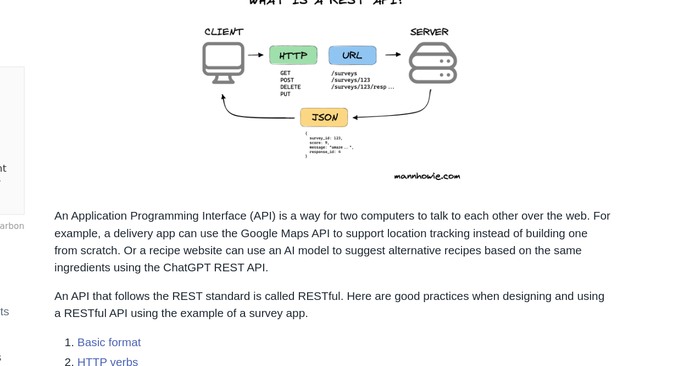
scroll to position [143, 0]
click at [354, 274] on p "An Application Programming Interface (API) is a way for two computers to talk t…" at bounding box center [419, 270] width 429 height 53
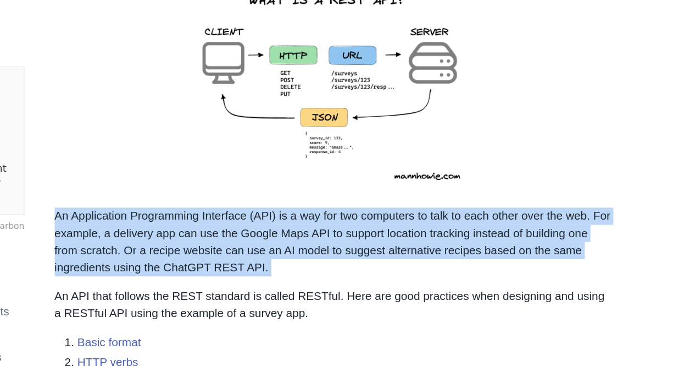
click at [354, 274] on p "An Application Programming Interface (API) is a way for two computers to talk t…" at bounding box center [419, 270] width 429 height 53
click at [358, 284] on p "An Application Programming Interface (API) is a way for two computers to talk t…" at bounding box center [419, 270] width 429 height 53
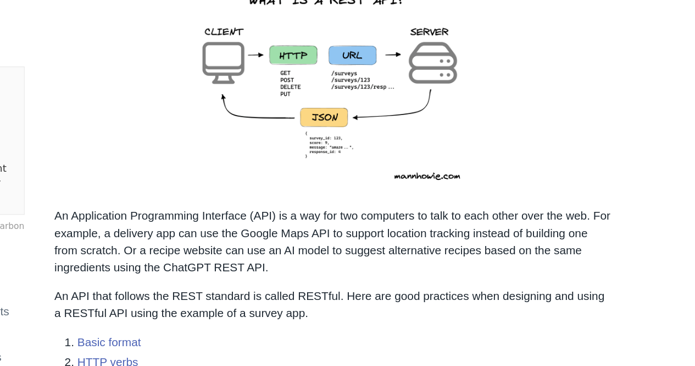
click at [262, 261] on p "An Application Programming Interface (API) is a way for two computers to talk t…" at bounding box center [419, 270] width 429 height 53
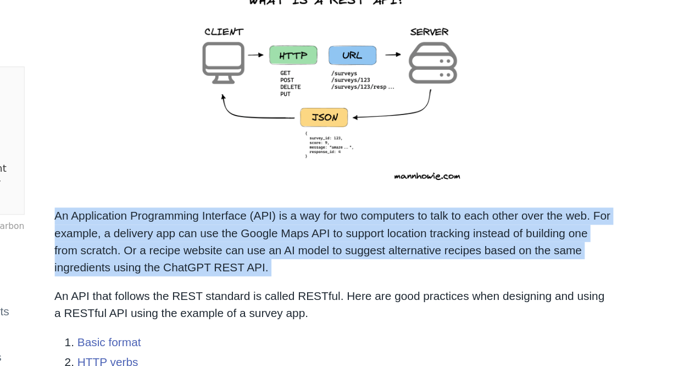
click at [262, 261] on p "An Application Programming Interface (API) is a way for two computers to talk t…" at bounding box center [419, 270] width 429 height 53
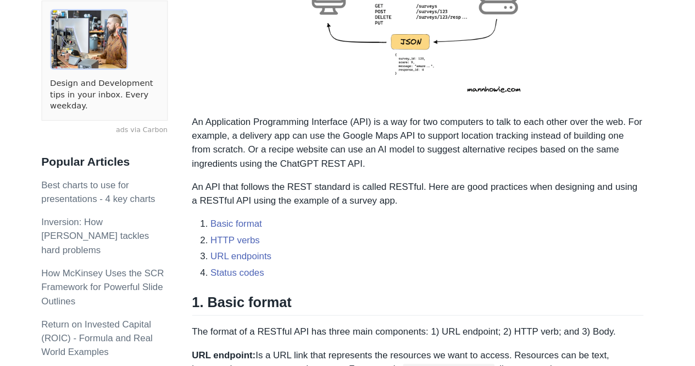
scroll to position [259, 0]
